Goal: Transaction & Acquisition: Purchase product/service

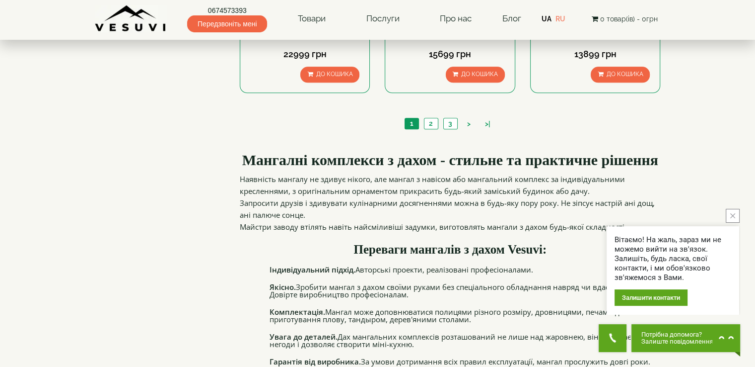
scroll to position [1087, 0]
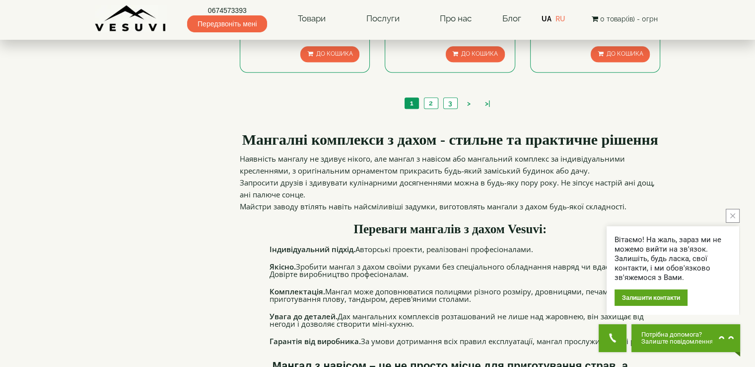
click at [737, 214] on button "close button" at bounding box center [733, 216] width 14 height 14
